Goal: Task Accomplishment & Management: Use online tool/utility

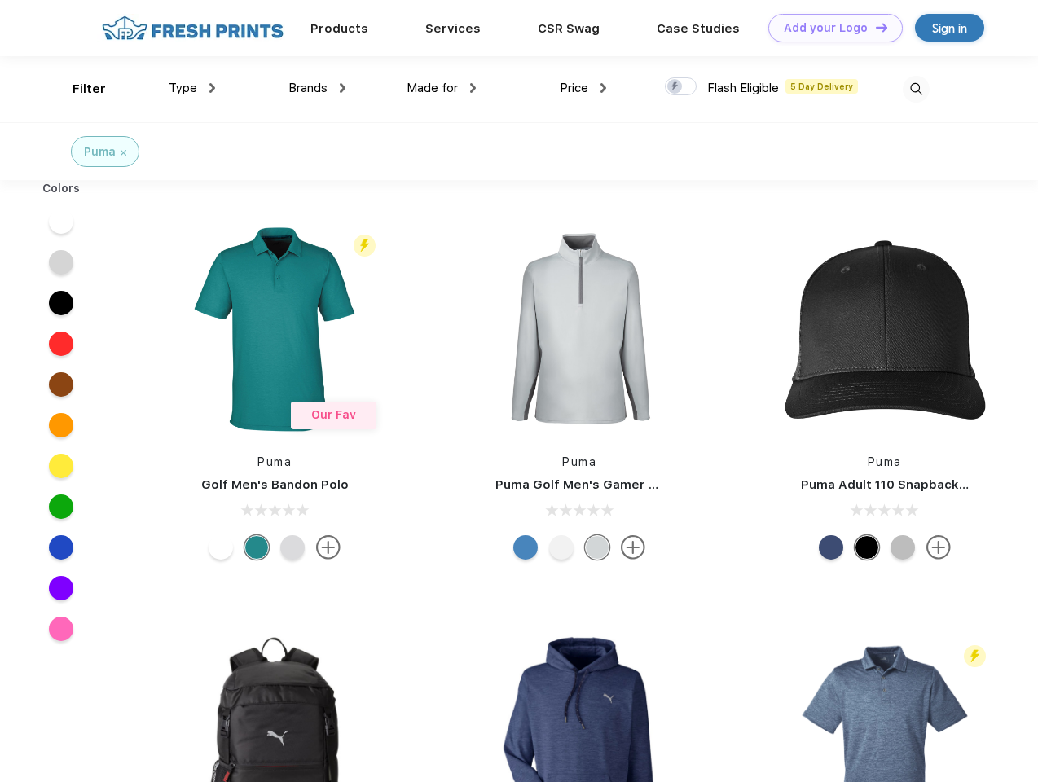
click at [829, 28] on link "Add your Logo Design Tool" at bounding box center [835, 28] width 134 height 29
click at [0, 0] on div "Design Tool" at bounding box center [0, 0] width 0 height 0
click at [874, 27] on link "Add your Logo Design Tool" at bounding box center [835, 28] width 134 height 29
click at [78, 89] on div "Filter" at bounding box center [89, 89] width 33 height 19
click at [192, 88] on span "Type" at bounding box center [183, 88] width 29 height 15
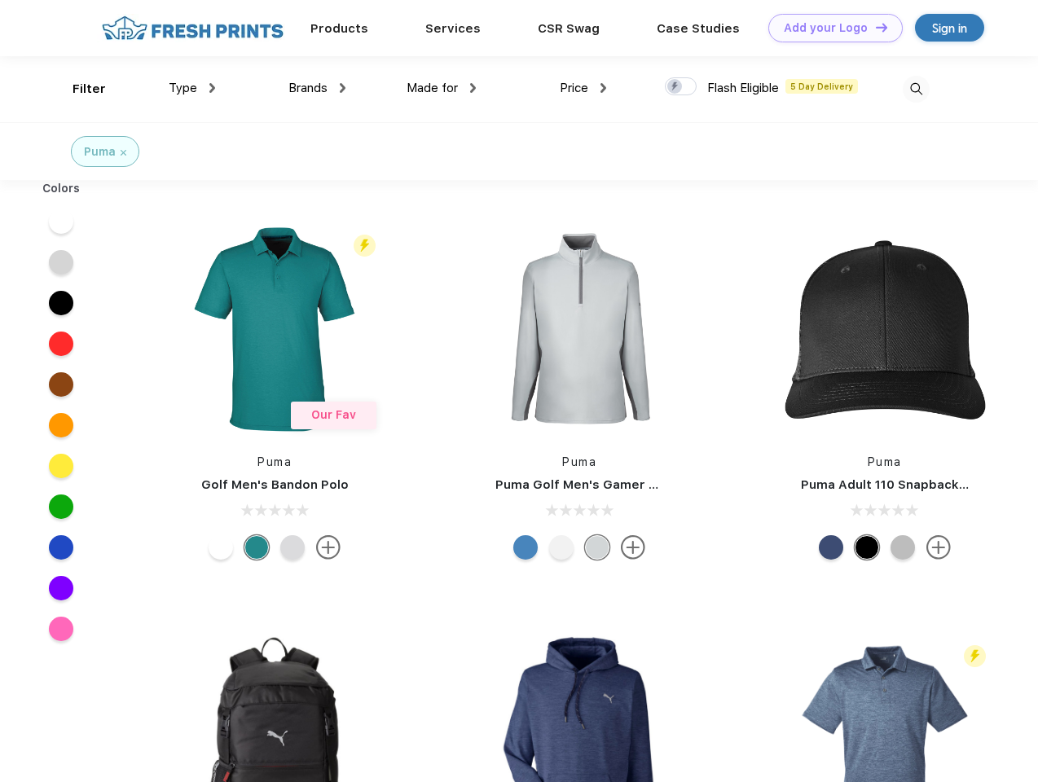
click at [317, 88] on span "Brands" at bounding box center [307, 88] width 39 height 15
click at [442, 88] on span "Made for" at bounding box center [432, 88] width 51 height 15
click at [583, 88] on span "Price" at bounding box center [574, 88] width 29 height 15
click at [681, 87] on div at bounding box center [681, 86] width 32 height 18
click at [675, 87] on input "checkbox" at bounding box center [670, 82] width 11 height 11
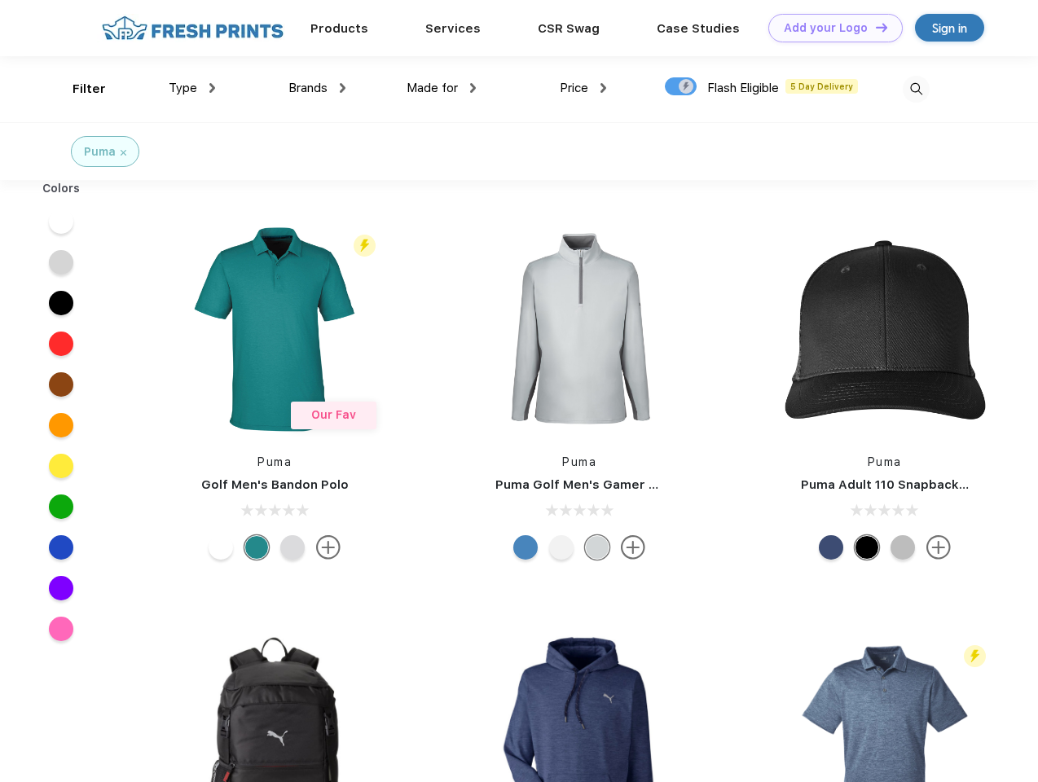
click at [916, 89] on img at bounding box center [916, 89] width 27 height 27
